Goal: Transaction & Acquisition: Book appointment/travel/reservation

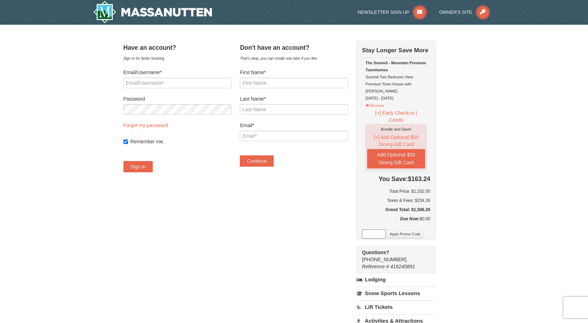
click at [528, 180] on div "× Have an account? Sign in for faster booking. Email/Username* Password Forgot …" at bounding box center [294, 249] width 588 height 449
click at [146, 86] on input "Email/Username*" at bounding box center [178, 83] width 108 height 11
click at [152, 126] on link "Forgot my password" at bounding box center [146, 125] width 45 height 6
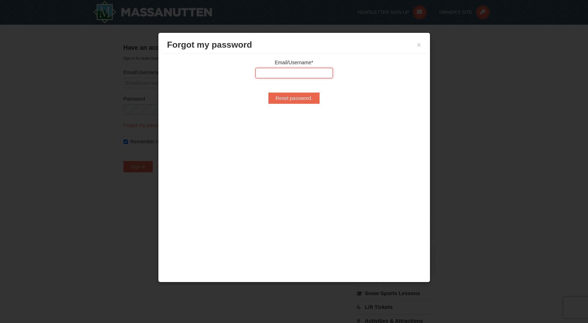
click at [287, 68] on input "text" at bounding box center [295, 73] width 78 height 11
type input "Jocelyn.marcus37@gmail.com"
click at [292, 98] on input "Reset password." at bounding box center [294, 97] width 51 height 11
type input "Processing..."
type input "Jocelyn.marcus37@gmail.com"
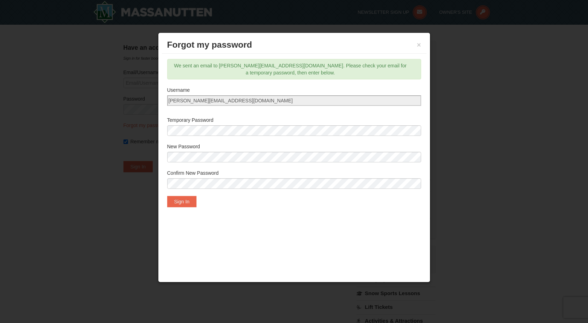
click at [338, 211] on div "Email/Username* Jocelyn.marcus37@gmail.com Reset password. We sent an email to …" at bounding box center [294, 133] width 265 height 159
click at [185, 199] on button "Sign In" at bounding box center [182, 201] width 30 height 11
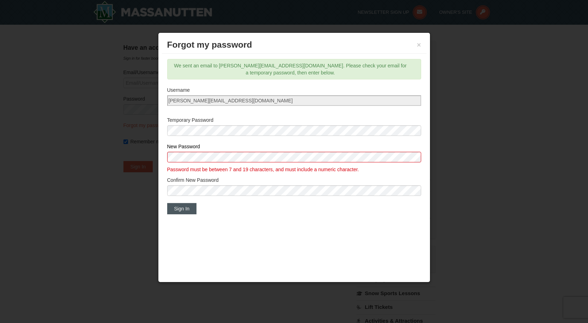
click at [181, 209] on button "Sign In" at bounding box center [182, 208] width 30 height 11
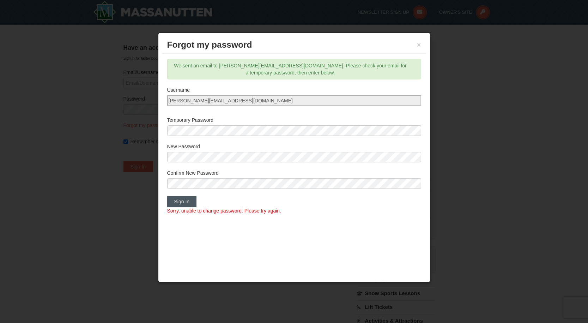
click at [191, 204] on button "Sign In" at bounding box center [182, 201] width 30 height 11
click at [123, 177] on body "Browser Not Supported We notice you are using a browser which will not provide …" at bounding box center [294, 325] width 588 height 650
click at [217, 203] on div "Sign In Sorry, unable to change password. Please try again." at bounding box center [294, 205] width 254 height 18
click at [190, 202] on button "Sign In" at bounding box center [182, 201] width 30 height 11
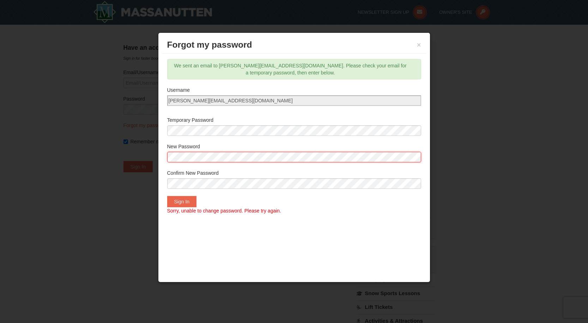
click at [163, 157] on div "Email/Username* Jocelyn.marcus37@gmail.com Reset password. We sent an email to …" at bounding box center [294, 137] width 265 height 166
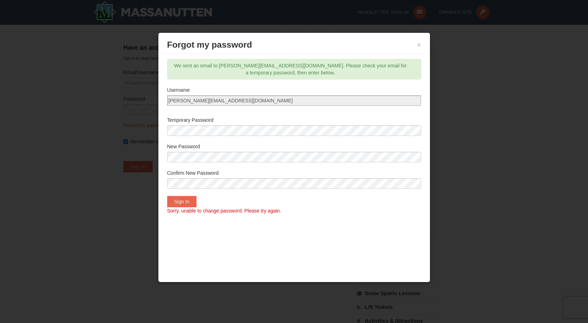
click at [254, 199] on div "Sign In Sorry, unable to change password. Please try again." at bounding box center [294, 205] width 254 height 18
click at [214, 199] on div "Sign In Sorry, unable to change password. Please try again." at bounding box center [294, 205] width 254 height 18
click at [190, 202] on button "Sign In" at bounding box center [182, 201] width 30 height 11
click at [160, 166] on div "Forgot my password × Email/Username* Jocelyn.marcus37@gmail.com Reset password.…" at bounding box center [294, 157] width 272 height 250
click at [188, 200] on button "Sign In" at bounding box center [182, 201] width 30 height 11
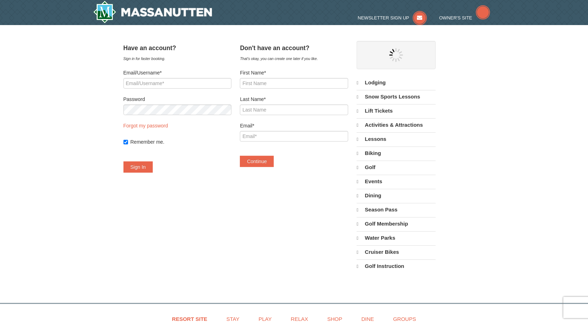
select select "10"
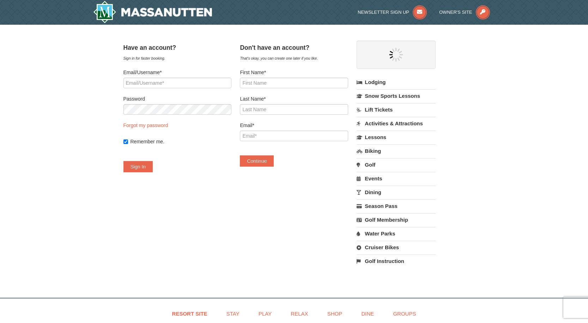
select select "10"
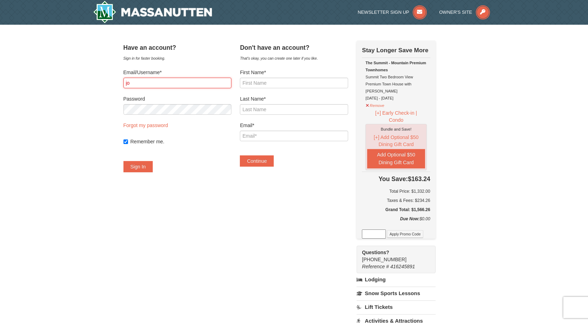
type input "jo"
click at [222, 167] on form "Email/Username* jo Password Forgot my password Remember me. Sign In" at bounding box center [178, 120] width 108 height 103
click at [156, 124] on link "Forgot my password" at bounding box center [146, 125] width 45 height 6
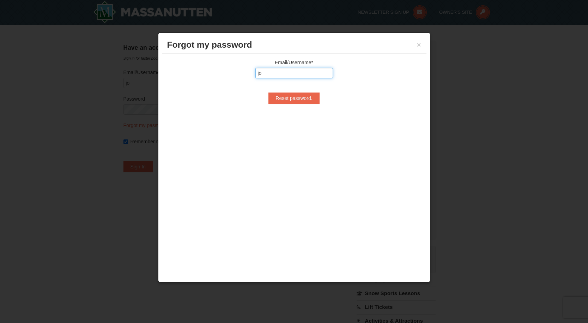
click at [272, 76] on input "jo" at bounding box center [295, 73] width 78 height 11
type input "Jocelyn.marcus37@gmail.com"
click at [283, 101] on input "Reset password." at bounding box center [294, 97] width 51 height 11
type input "Processing..."
type input "Jocelyn.marcus37@gmail.com"
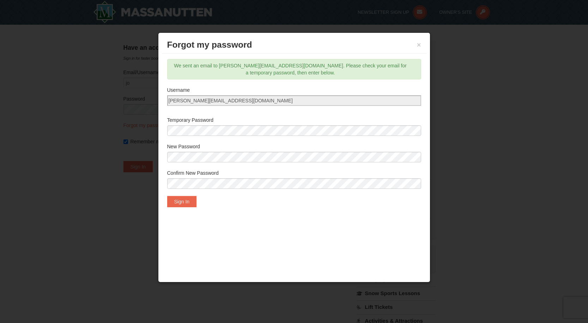
click at [264, 239] on div "Forgot my password × Email/Username* Jocelyn.marcus37@gmail.com Reset password.…" at bounding box center [294, 157] width 272 height 250
click at [182, 199] on button "Sign In" at bounding box center [182, 201] width 30 height 11
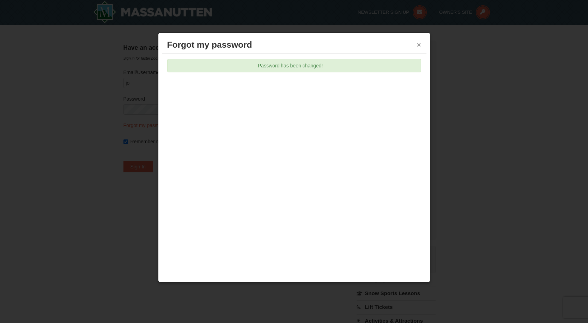
click at [420, 45] on button "×" at bounding box center [419, 44] width 4 height 7
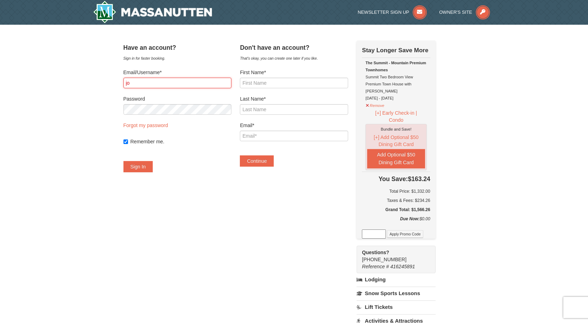
click at [151, 83] on input "jo" at bounding box center [178, 83] width 108 height 11
click at [150, 83] on input "jo" at bounding box center [178, 83] width 108 height 11
type input "j"
click at [190, 16] on img at bounding box center [152, 12] width 119 height 23
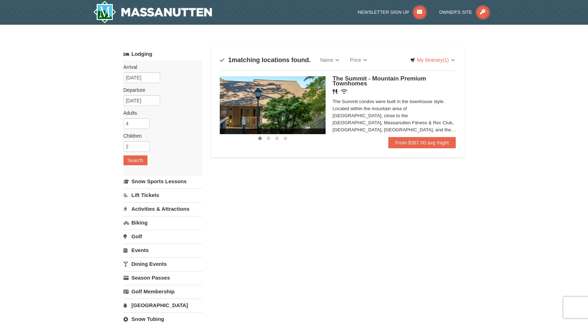
click at [271, 133] on div at bounding box center [431, 105] width 847 height 58
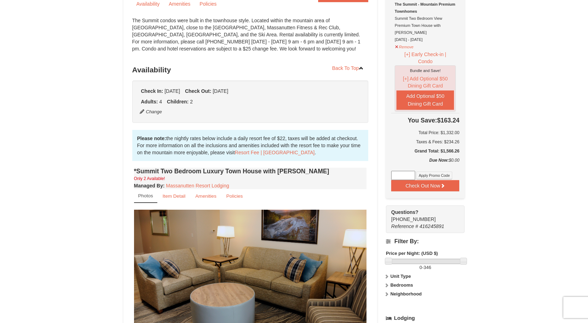
click at [419, 162] on div "Due Now: $0.00" at bounding box center [425, 164] width 68 height 14
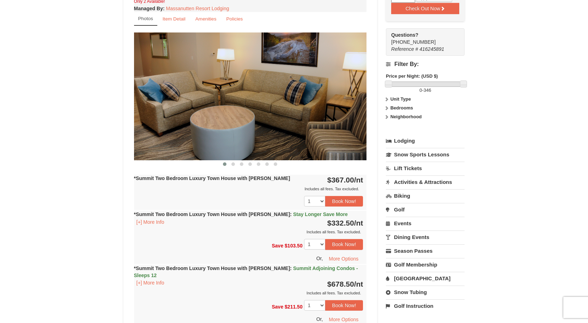
scroll to position [258, 0]
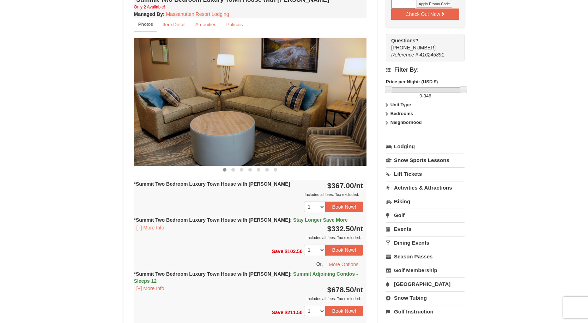
click at [327, 139] on img at bounding box center [250, 101] width 233 height 127
click at [322, 130] on img at bounding box center [249, 101] width 233 height 127
click at [234, 169] on span at bounding box center [234, 170] width 4 height 4
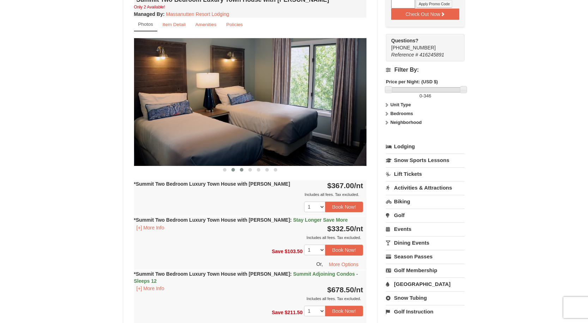
click at [243, 170] on span at bounding box center [242, 170] width 4 height 4
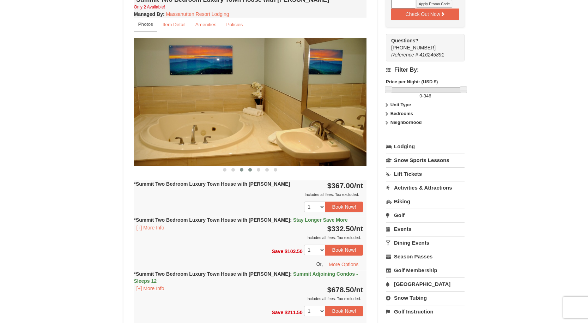
click at [251, 169] on span at bounding box center [250, 170] width 4 height 4
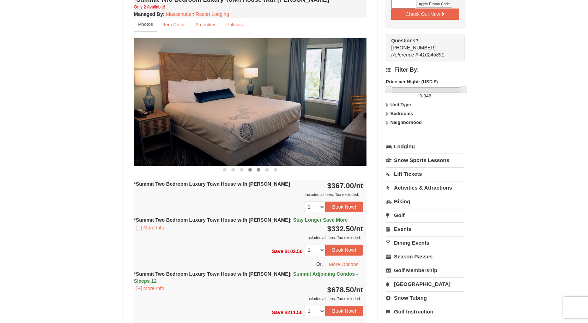
click at [257, 169] on span at bounding box center [259, 170] width 4 height 4
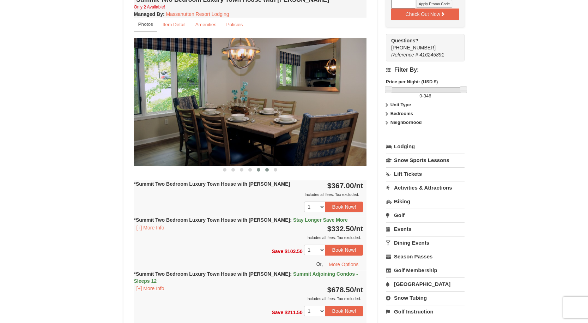
click at [269, 169] on span at bounding box center [267, 170] width 4 height 4
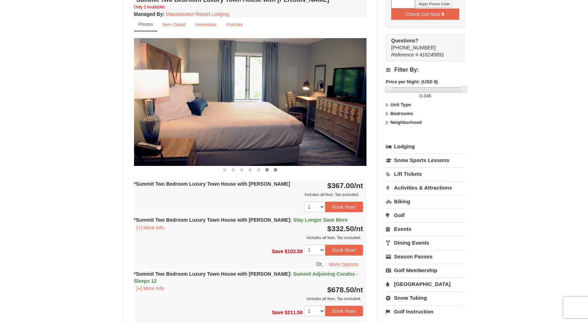
click at [276, 168] on span at bounding box center [276, 170] width 4 height 4
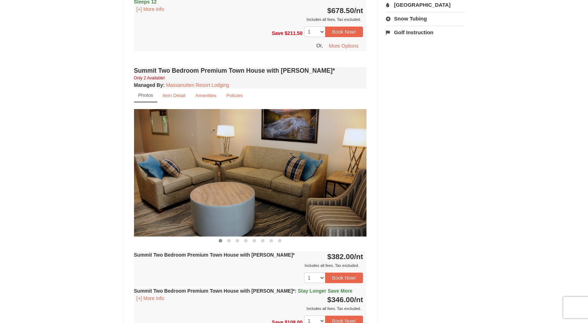
scroll to position [544, 0]
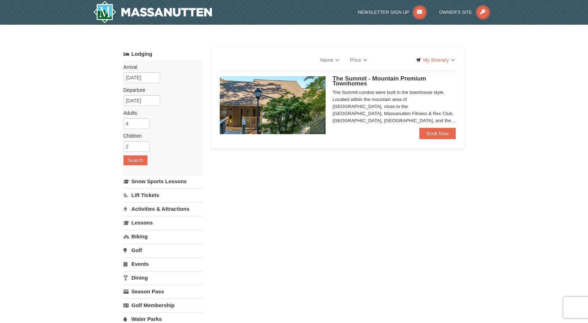
select select "10"
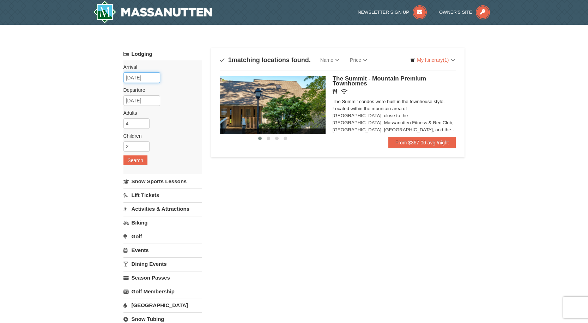
click at [151, 78] on input "[DATE]" at bounding box center [142, 77] width 37 height 11
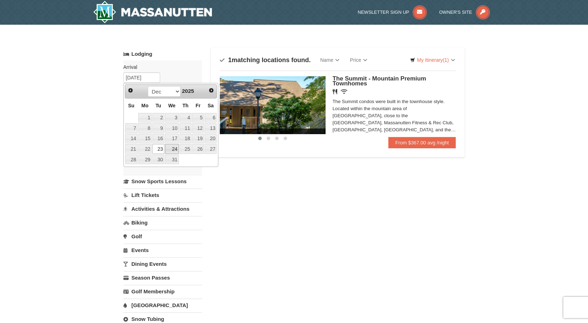
click at [176, 149] on link "24" at bounding box center [172, 149] width 14 height 10
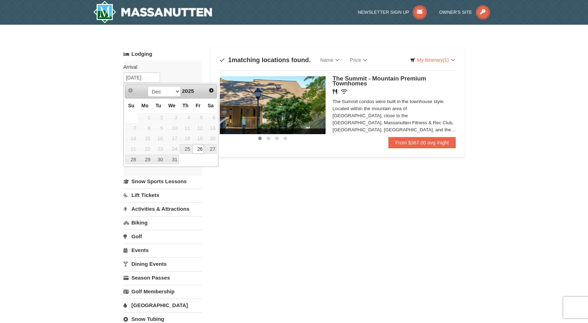
type input "[DATE]"
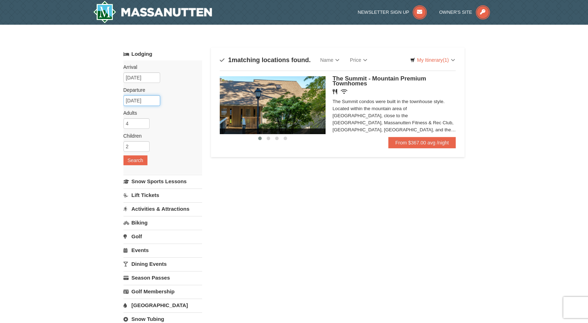
click at [145, 100] on input "[DATE]" at bounding box center [142, 100] width 37 height 11
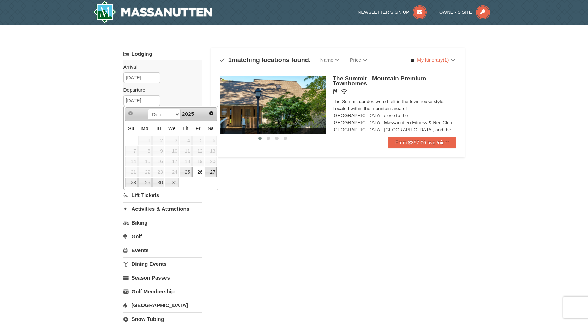
click at [214, 171] on link "27" at bounding box center [211, 172] width 12 height 10
type input "[DATE]"
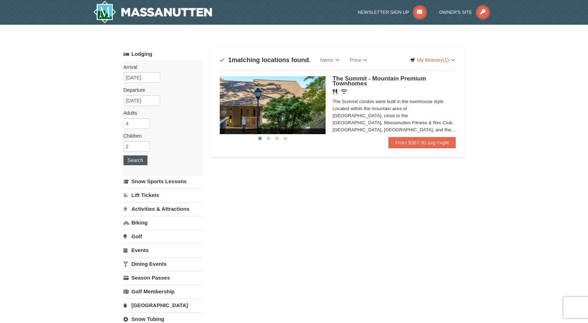
click at [134, 160] on button "Search" at bounding box center [136, 160] width 24 height 10
click at [146, 76] on input "[DATE]" at bounding box center [142, 77] width 37 height 11
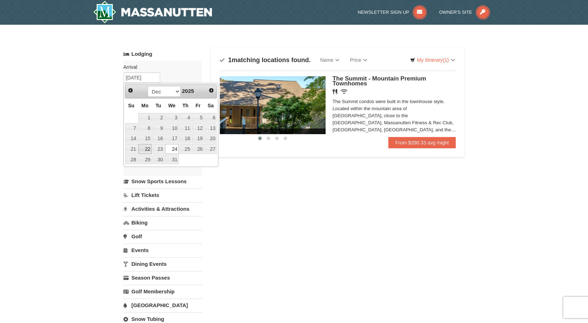
click at [151, 150] on link "22" at bounding box center [144, 149] width 13 height 10
type input "[DATE]"
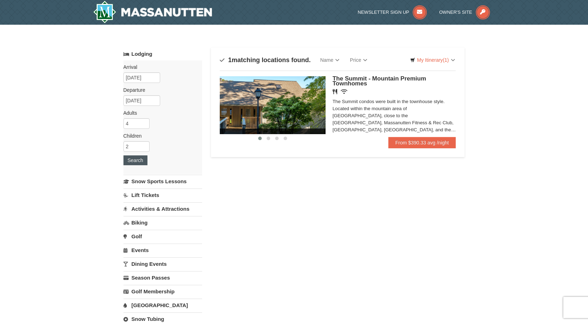
click at [139, 161] on button "Search" at bounding box center [136, 160] width 24 height 10
click at [143, 78] on input "[DATE]" at bounding box center [142, 77] width 37 height 11
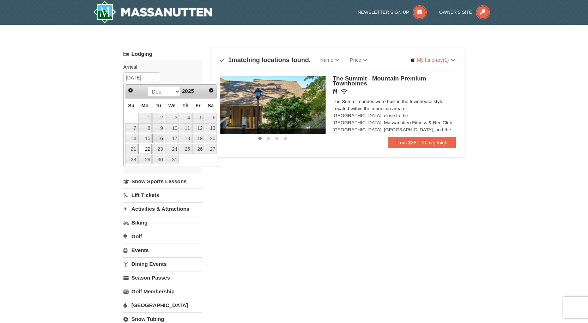
click at [158, 139] on link "16" at bounding box center [158, 139] width 12 height 10
type input "[DATE]"
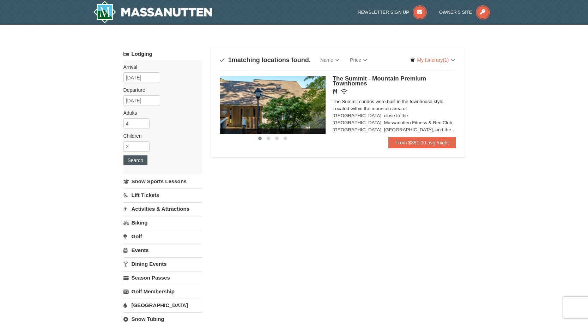
click at [138, 160] on button "Search" at bounding box center [136, 160] width 24 height 10
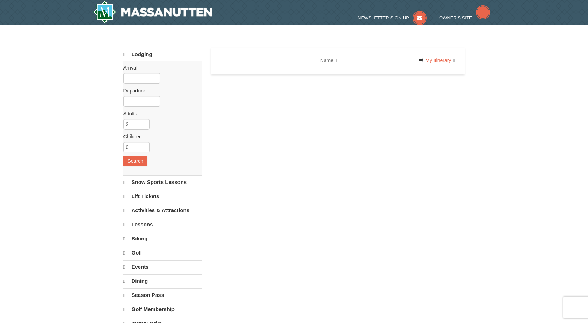
select select "10"
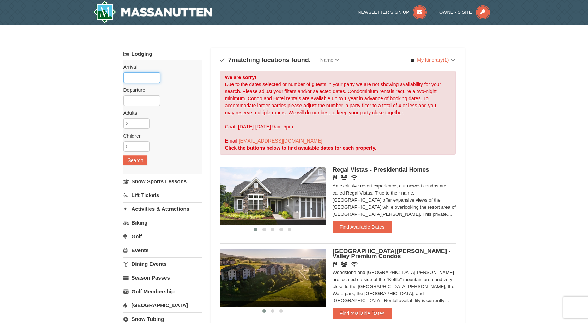
click at [137, 74] on input "text" at bounding box center [142, 77] width 37 height 11
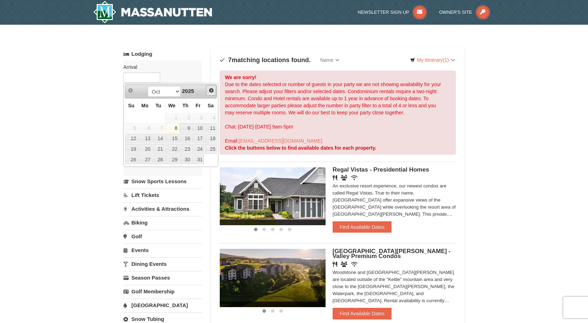
click at [211, 90] on span "Next" at bounding box center [212, 91] width 6 height 6
click at [150, 138] on link "15" at bounding box center [144, 139] width 13 height 10
type input "[DATE]"
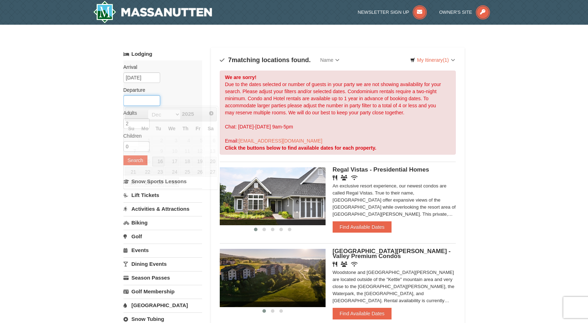
click at [146, 101] on input "text" at bounding box center [142, 100] width 37 height 11
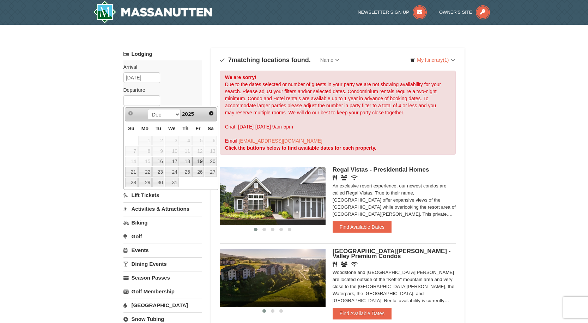
click at [197, 160] on link "19" at bounding box center [198, 162] width 12 height 10
type input "[DATE]"
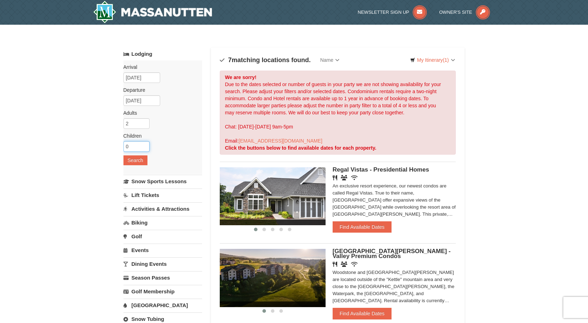
click at [137, 148] on input "0" at bounding box center [137, 146] width 26 height 11
click at [145, 121] on input "3" at bounding box center [137, 123] width 26 height 11
type input "4"
click at [145, 121] on input "4" at bounding box center [137, 123] width 26 height 11
click at [145, 144] on input "1" at bounding box center [137, 146] width 26 height 11
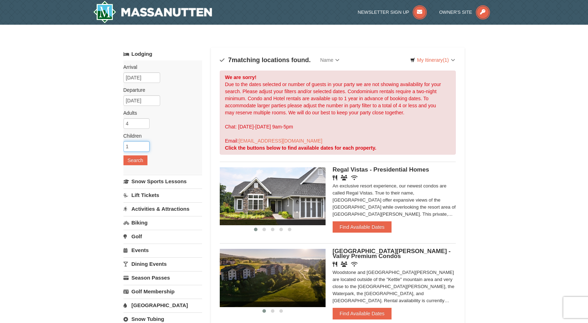
type input "2"
click at [145, 144] on input "2" at bounding box center [137, 146] width 26 height 11
click at [138, 160] on button "Search" at bounding box center [136, 160] width 24 height 10
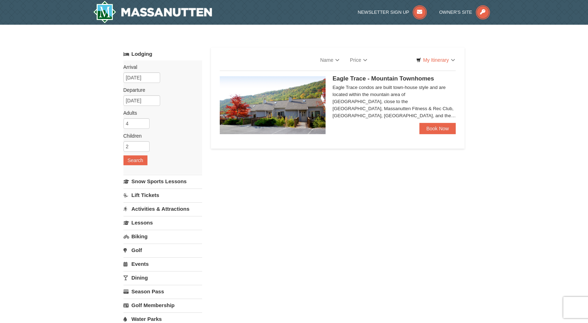
select select "10"
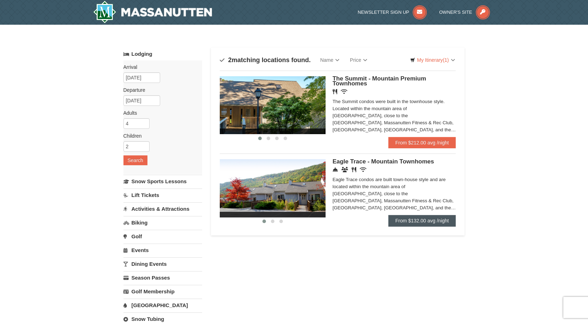
click at [430, 222] on link "From $132.00 avg /night" at bounding box center [423, 220] width 68 height 11
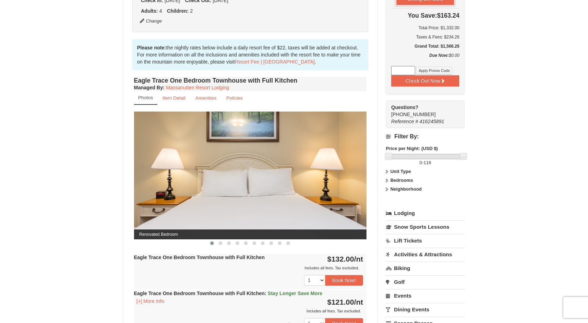
scroll to position [195, 0]
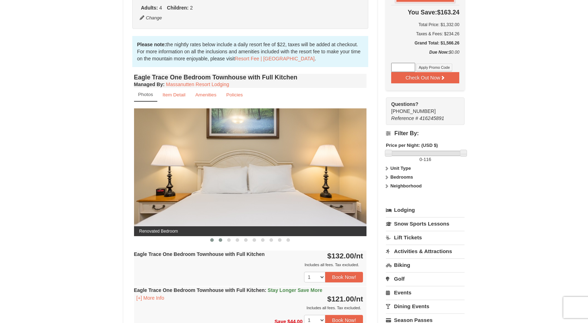
click at [221, 241] on span at bounding box center [221, 240] width 4 height 4
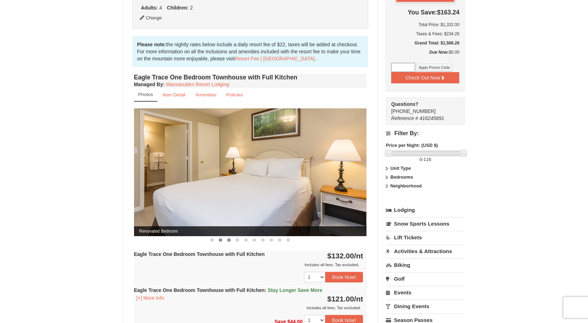
click at [229, 240] on span at bounding box center [229, 240] width 4 height 4
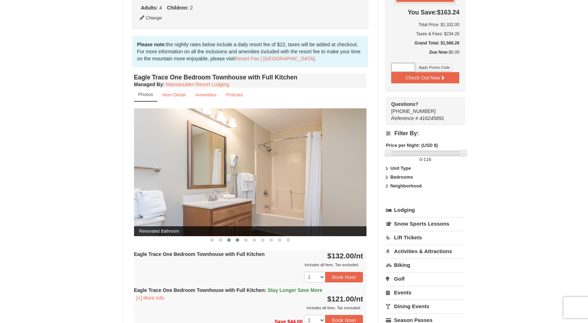
click at [239, 240] on span at bounding box center [238, 240] width 4 height 4
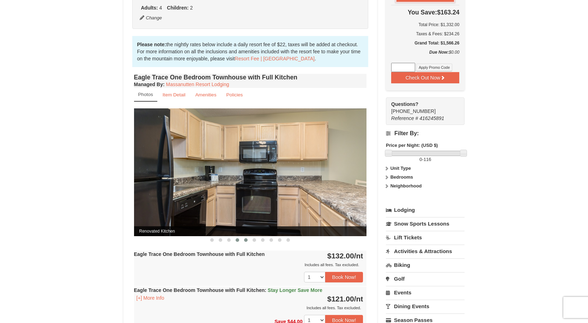
click at [249, 239] on button at bounding box center [246, 239] width 8 height 7
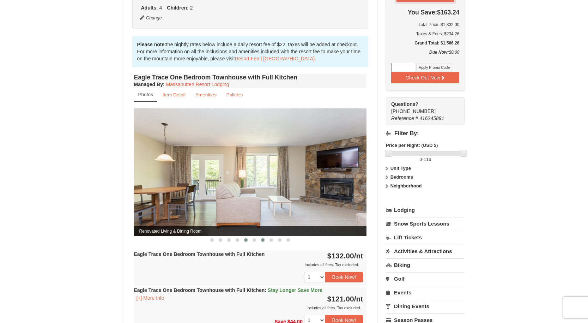
click at [259, 238] on button at bounding box center [263, 239] width 8 height 7
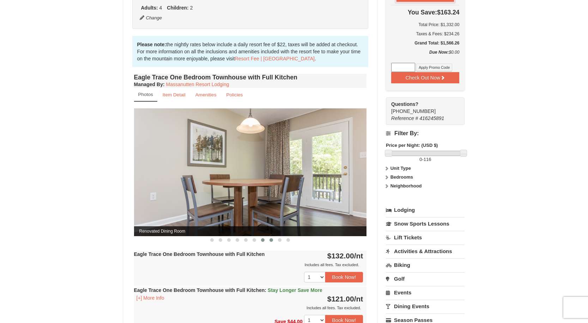
click at [270, 240] on span at bounding box center [272, 240] width 4 height 4
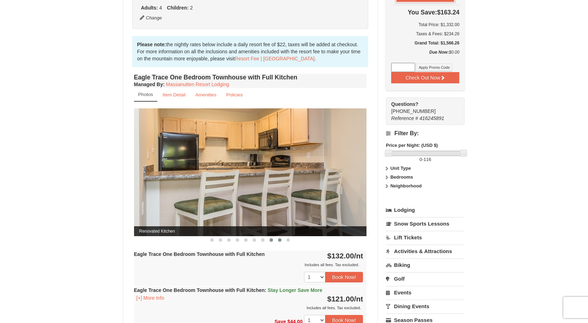
click at [280, 238] on span at bounding box center [280, 240] width 4 height 4
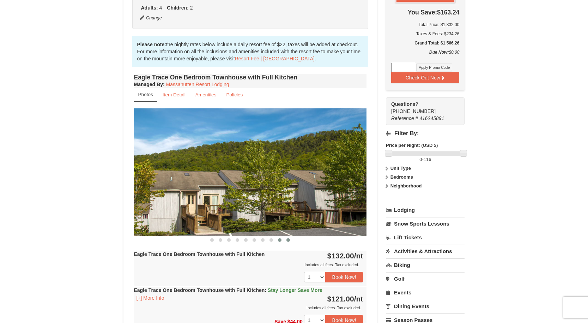
click at [290, 239] on button at bounding box center [288, 239] width 8 height 7
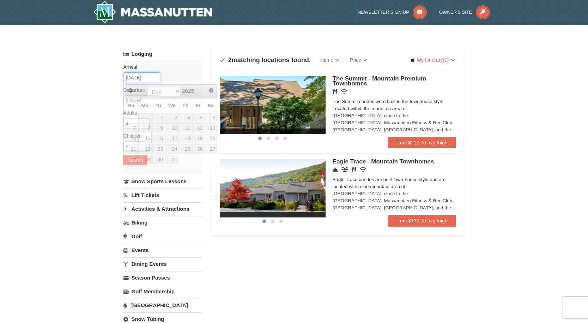
click at [146, 74] on input "[DATE]" at bounding box center [142, 77] width 37 height 11
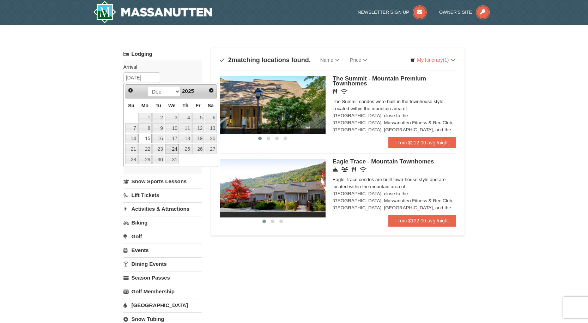
click at [171, 149] on link "24" at bounding box center [172, 149] width 14 height 10
type input "[DATE]"
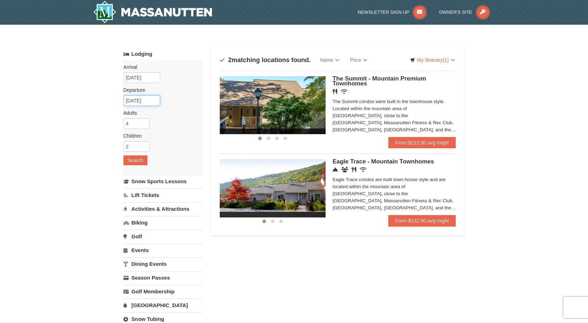
click at [152, 103] on input "[DATE]" at bounding box center [142, 100] width 37 height 11
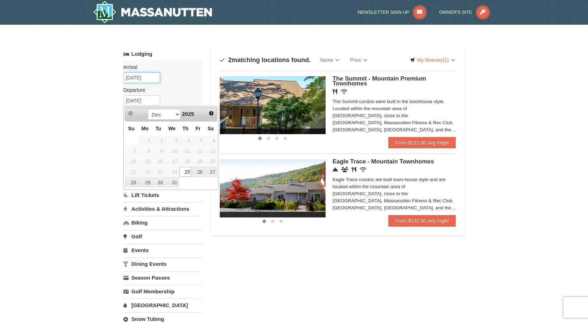
click at [146, 77] on input "12/24/2025" at bounding box center [142, 77] width 37 height 11
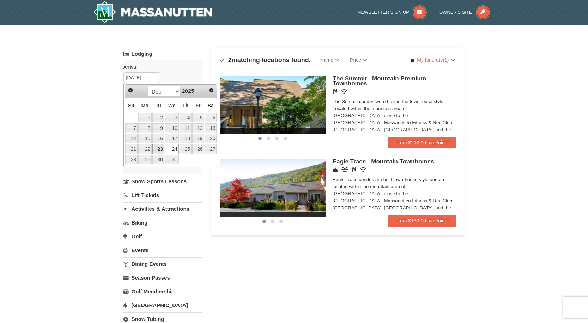
click at [161, 146] on link "23" at bounding box center [158, 149] width 12 height 10
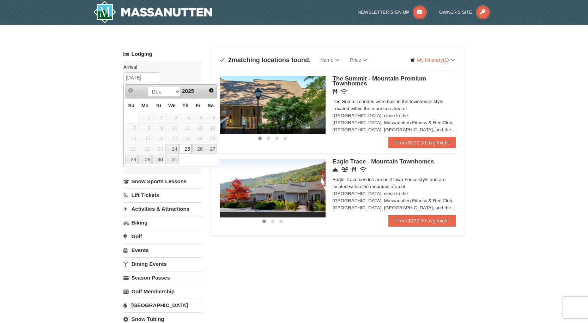
type input "12/23/2025"
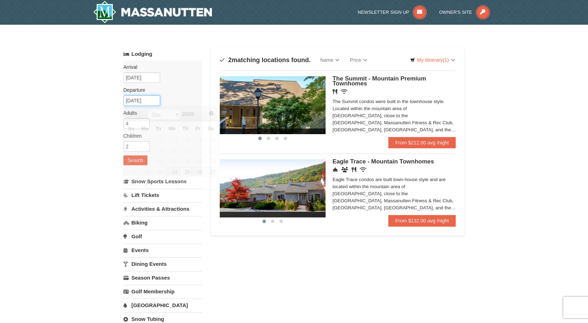
click at [157, 100] on input "12/25/2025" at bounding box center [142, 100] width 37 height 11
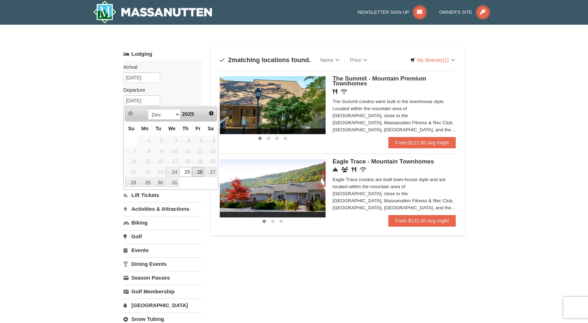
click at [200, 172] on link "26" at bounding box center [198, 172] width 12 height 10
type input "[DATE]"
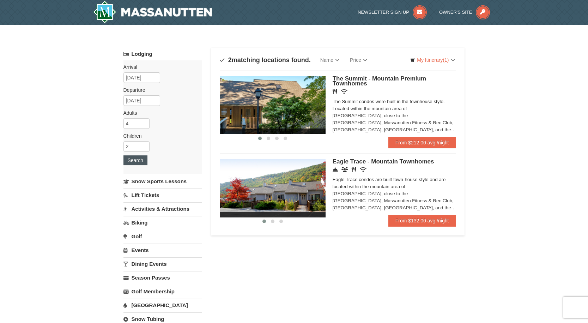
click at [140, 158] on button "Search" at bounding box center [136, 160] width 24 height 10
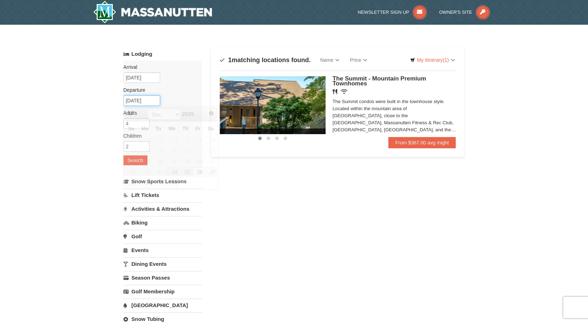
click at [155, 98] on input "[DATE]" at bounding box center [142, 100] width 37 height 11
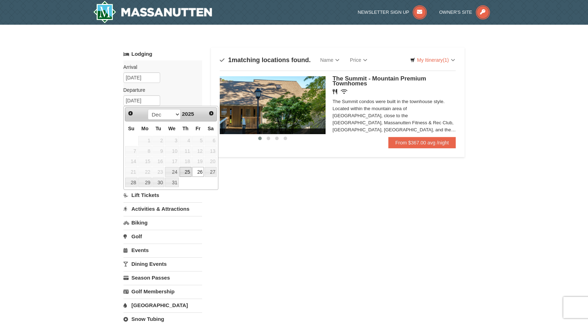
click at [189, 172] on link "25" at bounding box center [186, 172] width 12 height 10
type input "12/25/2025"
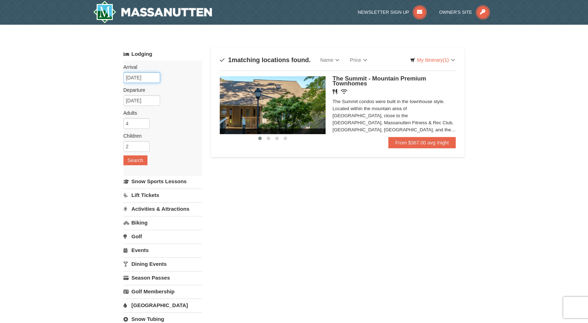
click at [158, 74] on input "12/23/2025" at bounding box center [142, 77] width 37 height 11
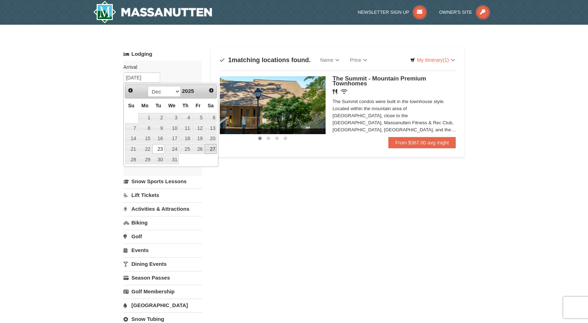
click at [205, 148] on link "27" at bounding box center [211, 149] width 12 height 10
type input "12/27/2025"
type input "12/28/2025"
click at [148, 76] on input "12/27/2025" at bounding box center [142, 77] width 37 height 11
click at [146, 146] on link "22" at bounding box center [144, 149] width 13 height 10
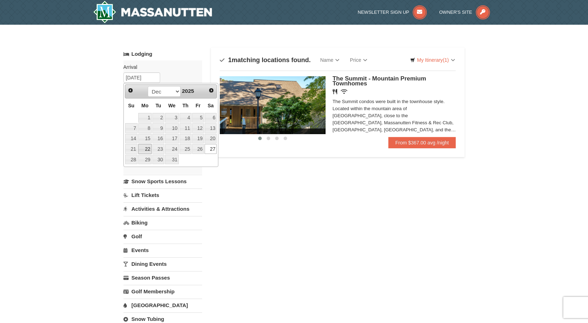
type input "[DATE]"
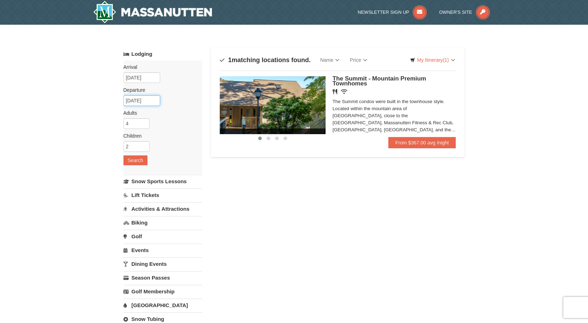
click at [154, 101] on input "12/28/2025" at bounding box center [142, 100] width 37 height 11
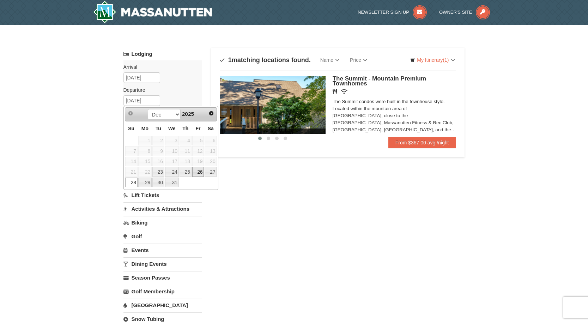
click at [200, 172] on link "26" at bounding box center [198, 172] width 12 height 10
type input "[DATE]"
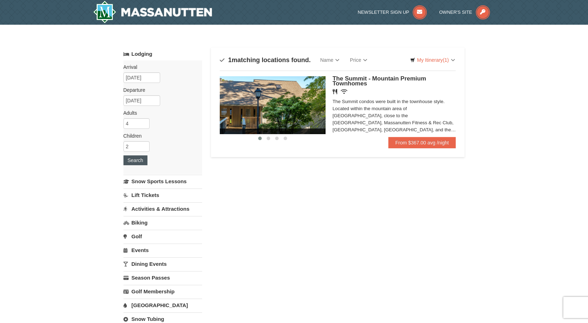
click at [145, 162] on button "Search" at bounding box center [136, 160] width 24 height 10
